Goal: Information Seeking & Learning: Compare options

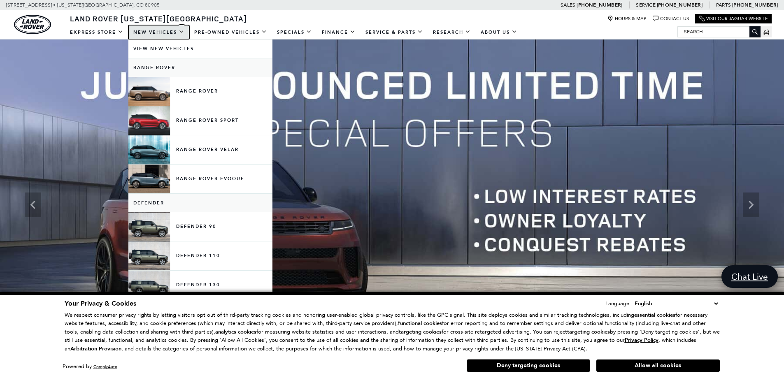
click at [161, 32] on link "New Vehicles" at bounding box center [158, 32] width 61 height 14
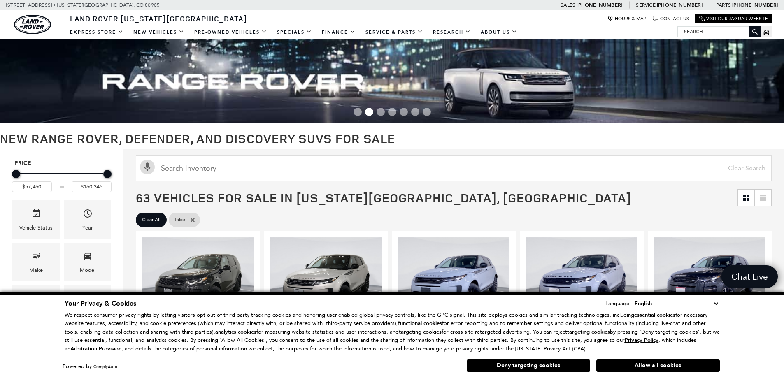
drag, startPoint x: 640, startPoint y: 367, endPoint x: 623, endPoint y: 366, distance: 17.3
click at [640, 367] on button "Allow all cookies" at bounding box center [657, 366] width 123 height 12
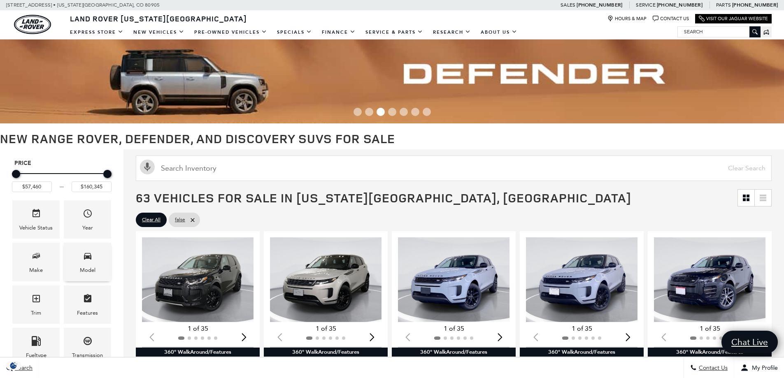
click at [87, 260] on icon "Model" at bounding box center [88, 256] width 10 height 10
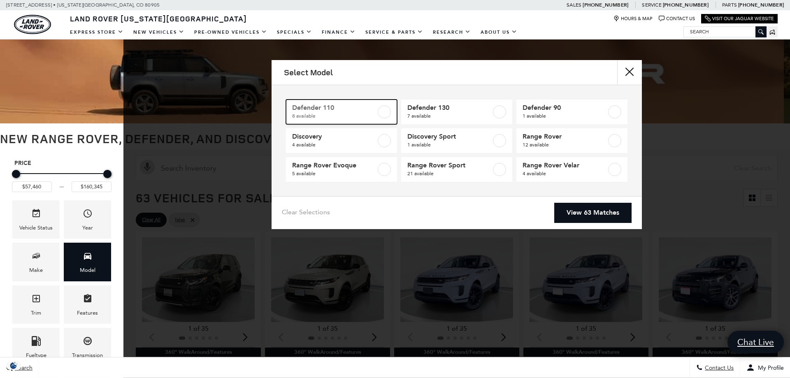
click at [323, 117] on span "8 available" at bounding box center [334, 116] width 84 height 8
type input "$69,909"
type input "$125,234"
checkbox input "true"
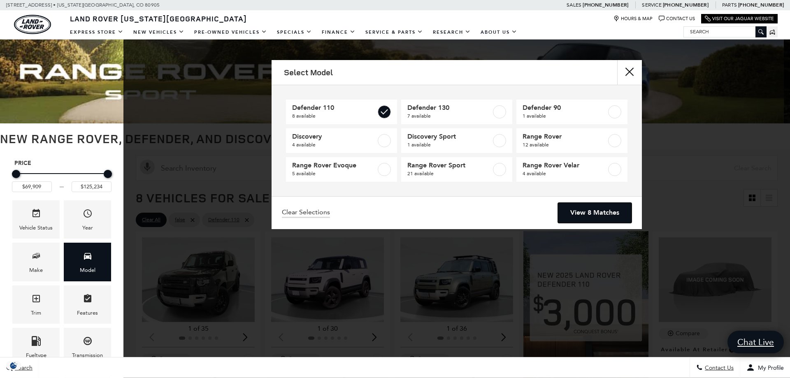
click at [580, 215] on link "View 8 Matches" at bounding box center [595, 213] width 74 height 20
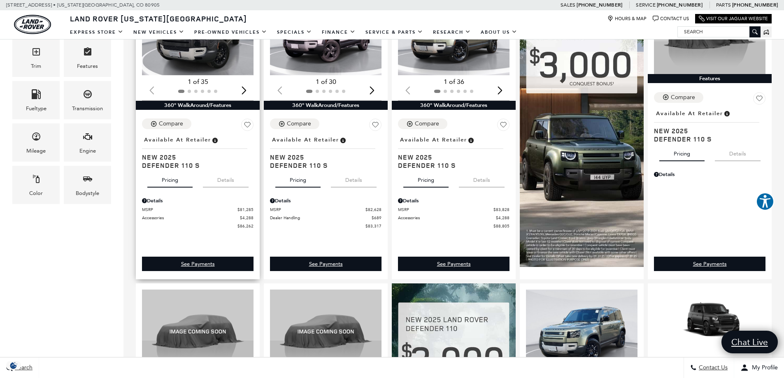
scroll to position [165, 0]
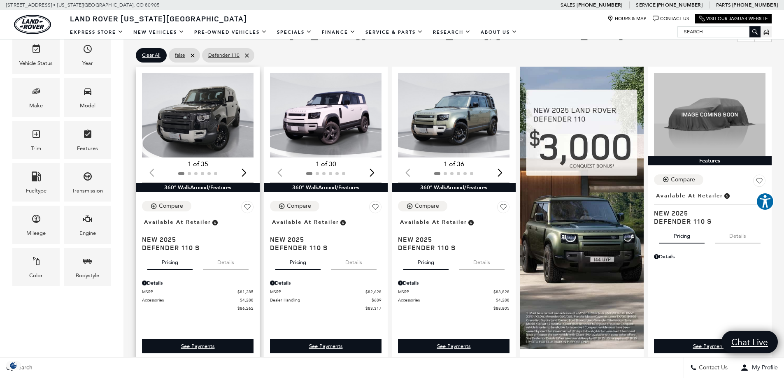
click at [210, 130] on img "1 / 2" at bounding box center [198, 115] width 113 height 85
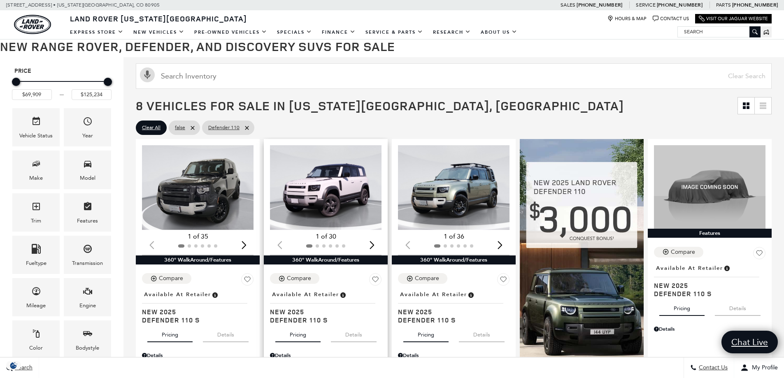
scroll to position [123, 0]
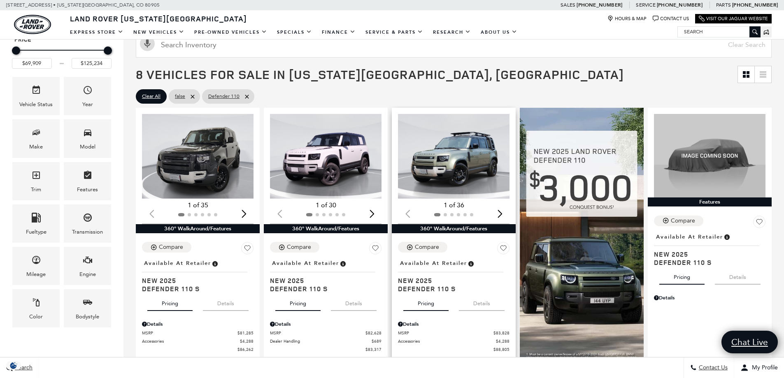
click at [475, 160] on img "1 / 2" at bounding box center [454, 156] width 113 height 85
click at [716, 158] on img at bounding box center [709, 156] width 111 height 84
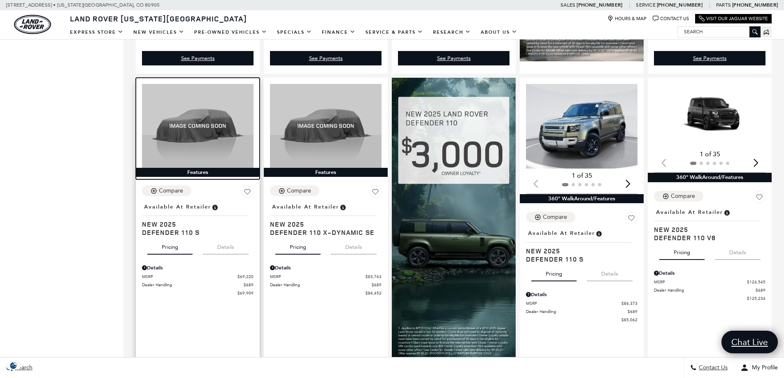
click at [189, 144] on img at bounding box center [197, 126] width 111 height 84
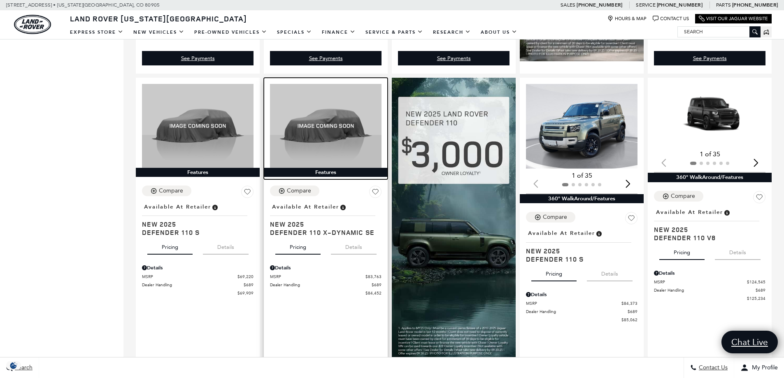
click at [307, 110] on img at bounding box center [325, 126] width 111 height 84
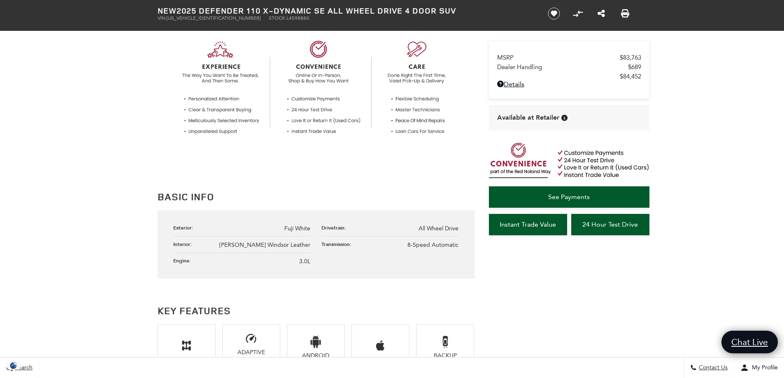
scroll to position [370, 0]
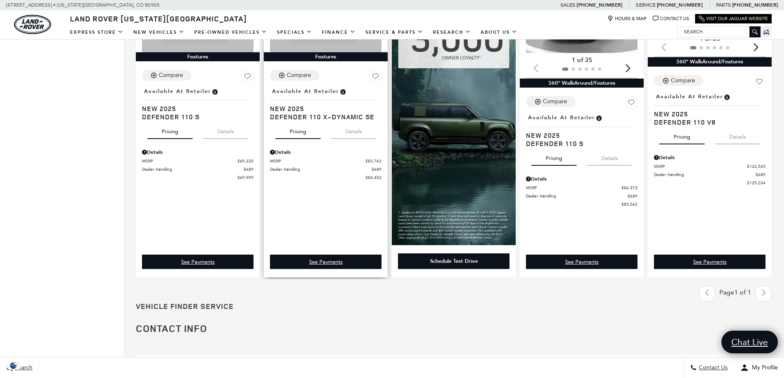
scroll to position [494, 0]
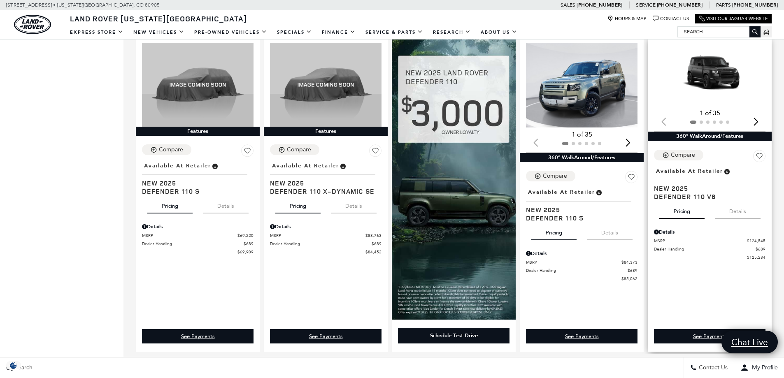
click at [721, 86] on img "1 / 2" at bounding box center [710, 74] width 113 height 63
